Goal: Complete application form: Complete application form

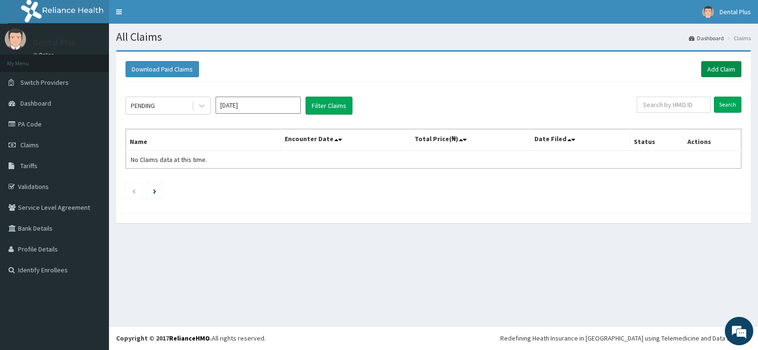
click at [723, 63] on link "Add Claim" at bounding box center [721, 69] width 40 height 16
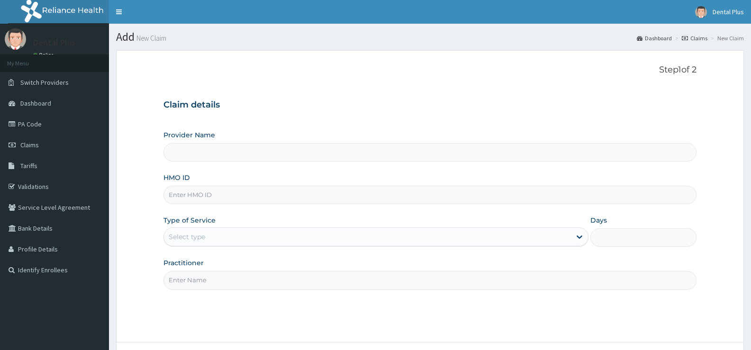
type input "Dental Plus- [PERSON_NAME][GEOGRAPHIC_DATA]"
click at [242, 201] on input "HMO ID" at bounding box center [429, 195] width 533 height 18
type input "TEC/10028/A"
click at [225, 236] on div "Select type" at bounding box center [367, 236] width 406 height 15
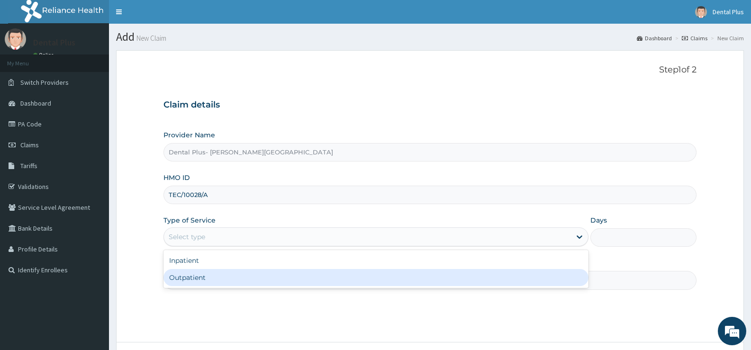
click at [222, 276] on div "Outpatient" at bounding box center [375, 277] width 424 height 17
type input "1"
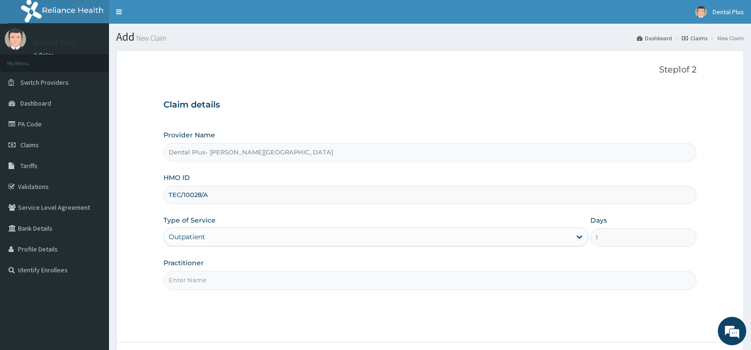
click at [232, 272] on input "Practitioner" at bounding box center [429, 280] width 533 height 18
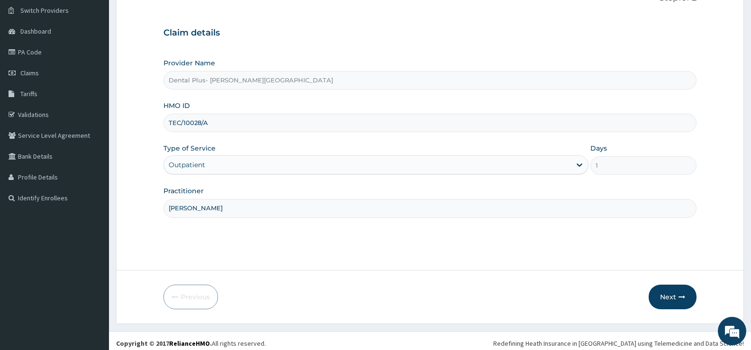
scroll to position [77, 0]
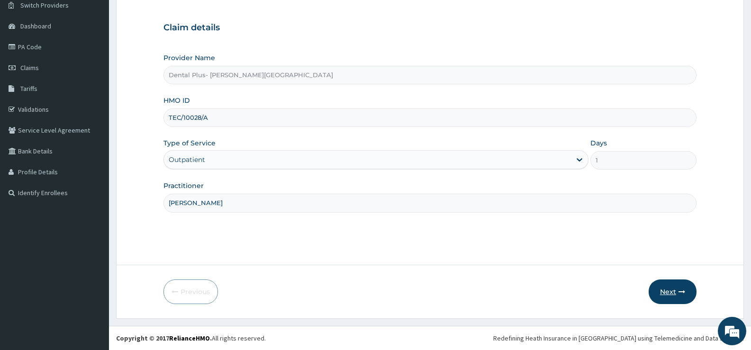
type input "DR MALIK"
click at [665, 297] on button "Next" at bounding box center [672, 291] width 48 height 25
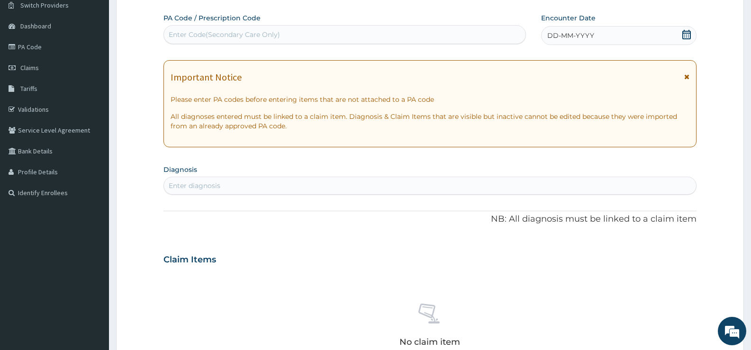
click at [370, 38] on div "Enter Code(Secondary Care Only)" at bounding box center [344, 34] width 361 height 15
type input "V"
paste input "PA/D3B090"
type input "PA/D3B090"
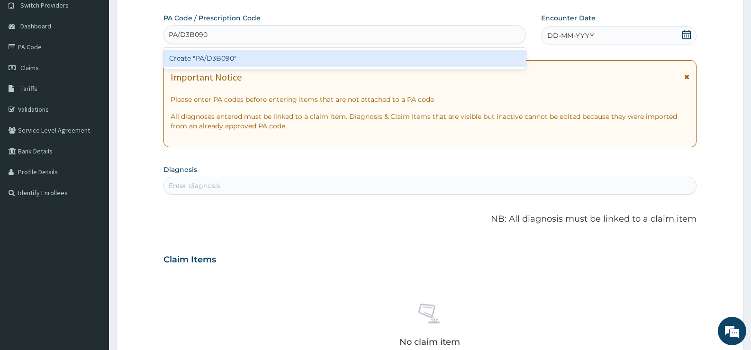
drag, startPoint x: 269, startPoint y: 52, endPoint x: 269, endPoint y: 57, distance: 4.8
click at [269, 57] on div "Create "PA/D3B090"" at bounding box center [344, 58] width 362 height 17
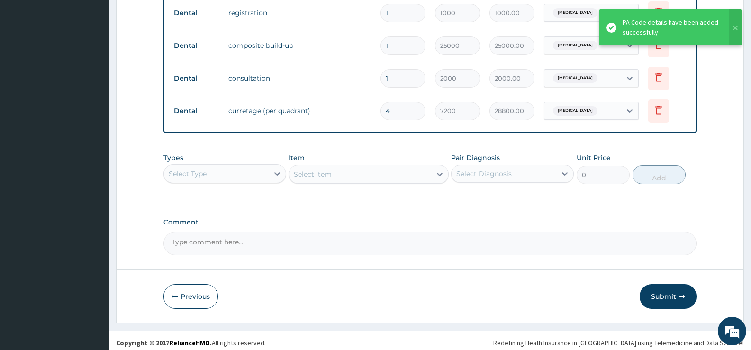
scroll to position [419, 0]
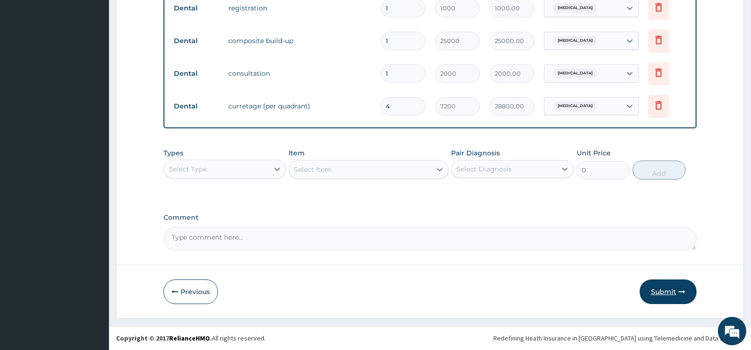
click at [655, 287] on button "Submit" at bounding box center [667, 291] width 57 height 25
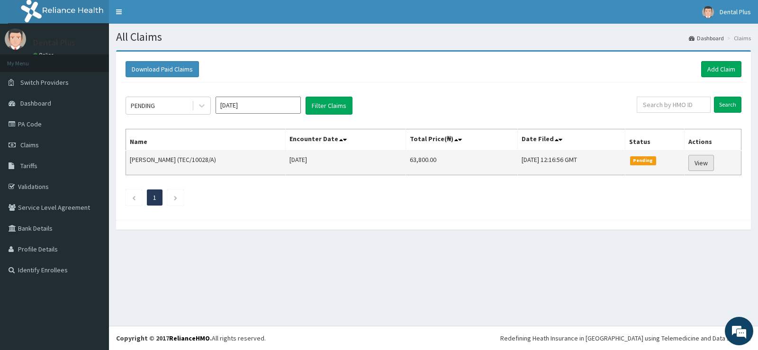
click at [701, 158] on link "View" at bounding box center [701, 163] width 26 height 16
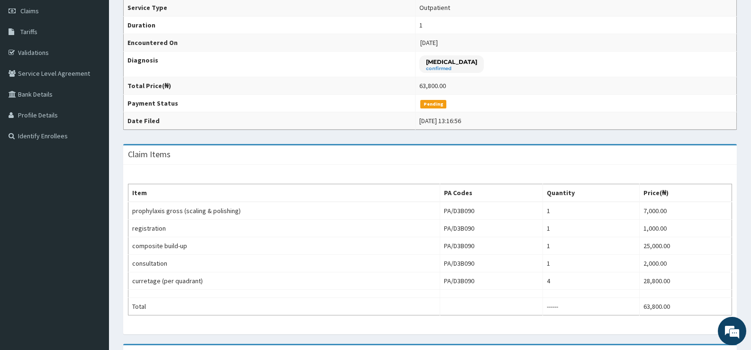
scroll to position [73, 0]
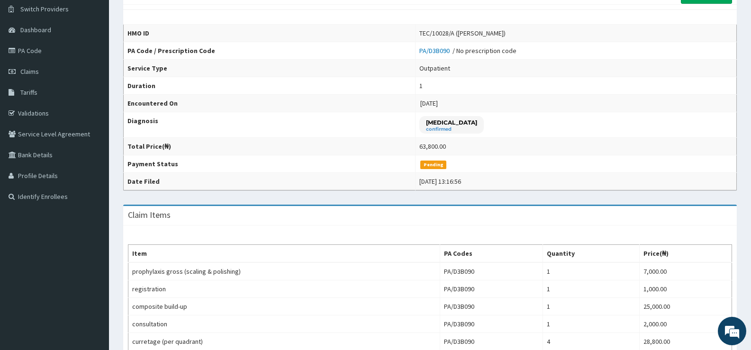
drag, startPoint x: 183, startPoint y: 70, endPoint x: 183, endPoint y: 54, distance: 16.1
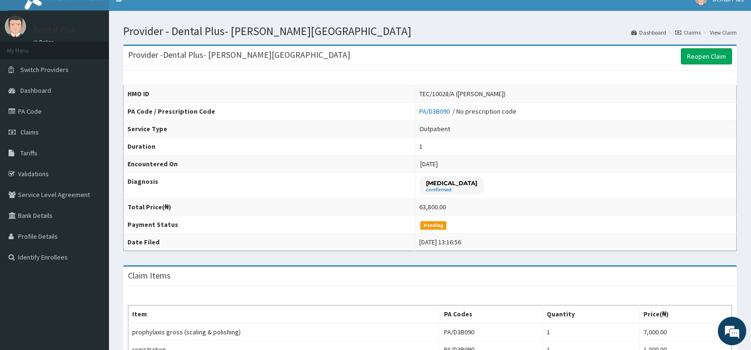
scroll to position [0, 0]
